Goal: Task Accomplishment & Management: Use online tool/utility

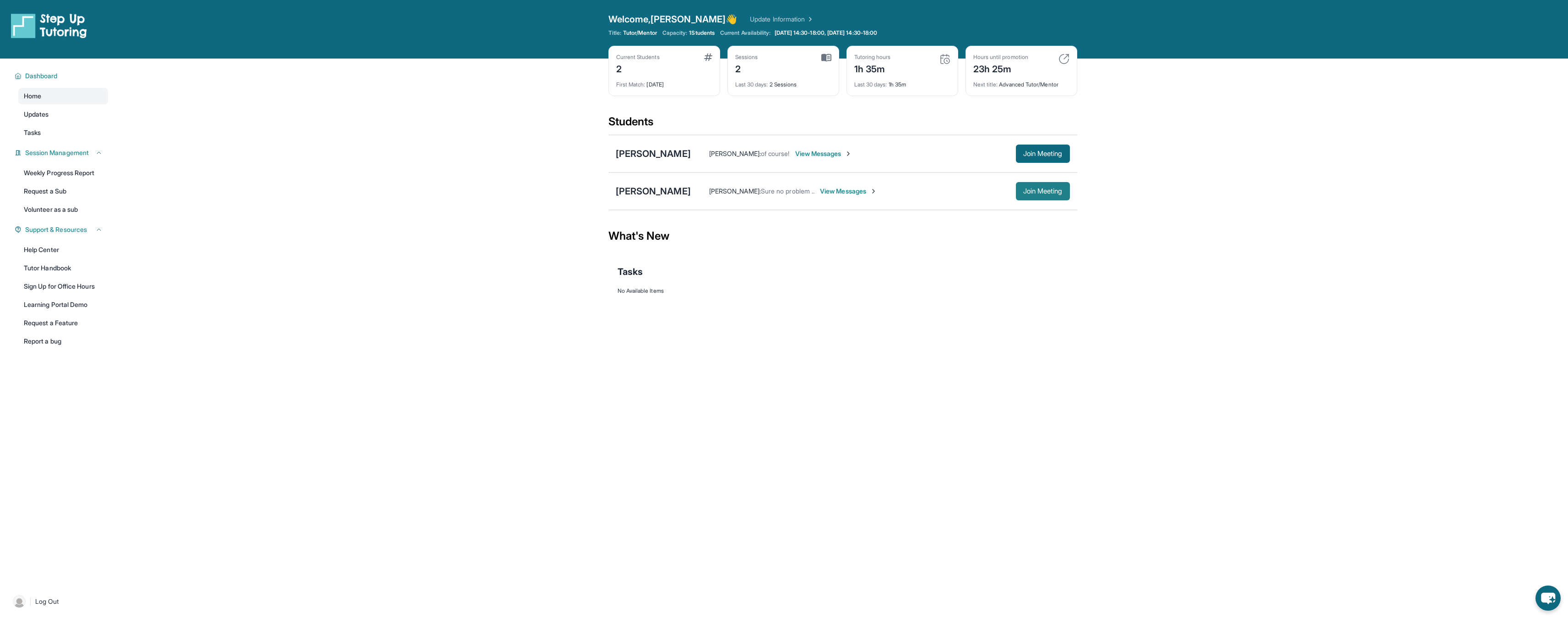
click at [1041, 190] on span "Join Meeting" at bounding box center [1043, 191] width 40 height 5
click at [1057, 151] on span "Join Meeting" at bounding box center [1043, 153] width 40 height 5
